Goal: Information Seeking & Learning: Learn about a topic

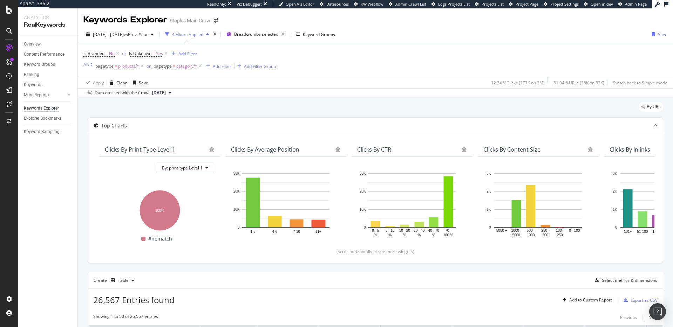
click at [427, 50] on div "Is Branded = No or Is Unknown = Yes Add Filter AND pagetype = products/* or pag…" at bounding box center [375, 60] width 584 height 34
